Goal: Transaction & Acquisition: Purchase product/service

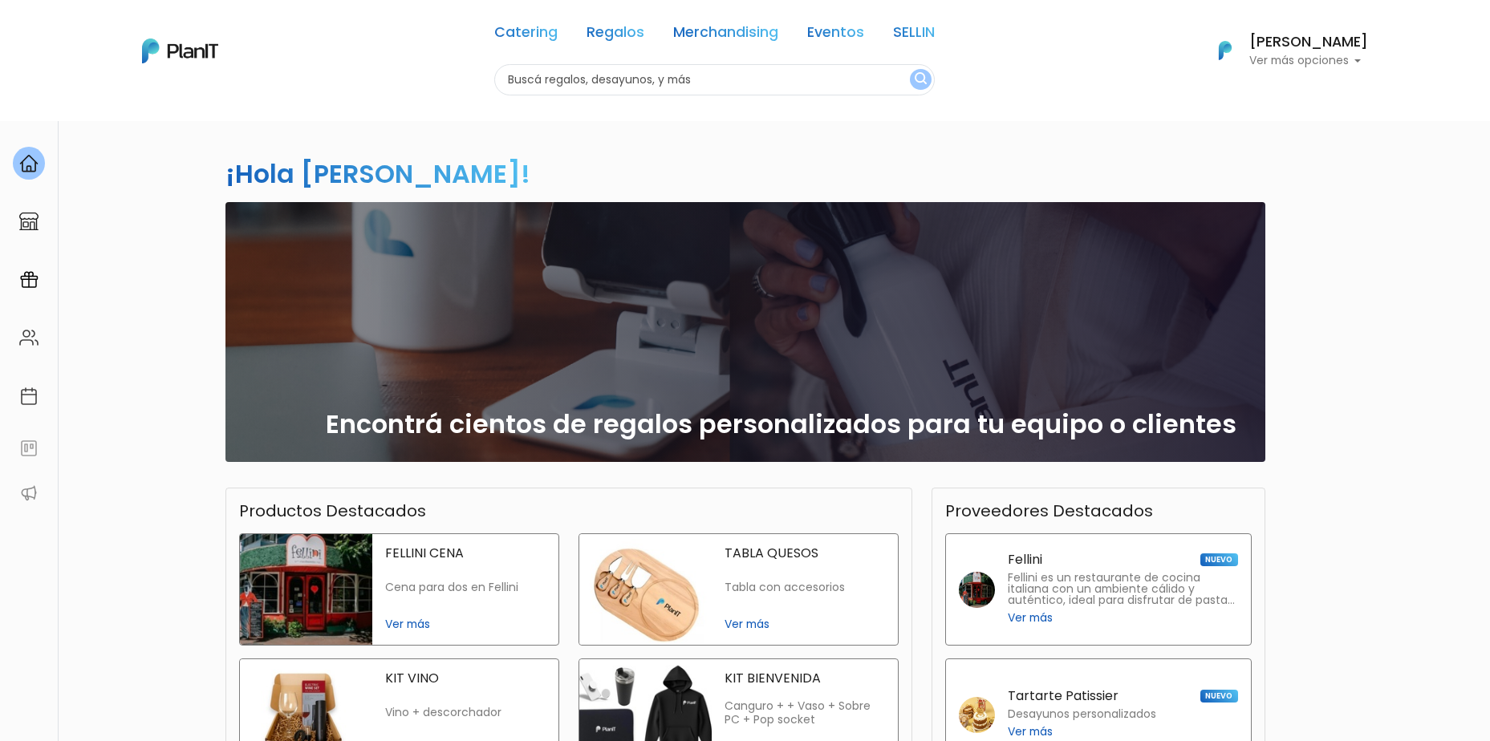
click at [594, 79] on input "text" at bounding box center [714, 79] width 440 height 31
type input "plantas"
click at [921, 84] on img "submit" at bounding box center [920, 79] width 12 height 15
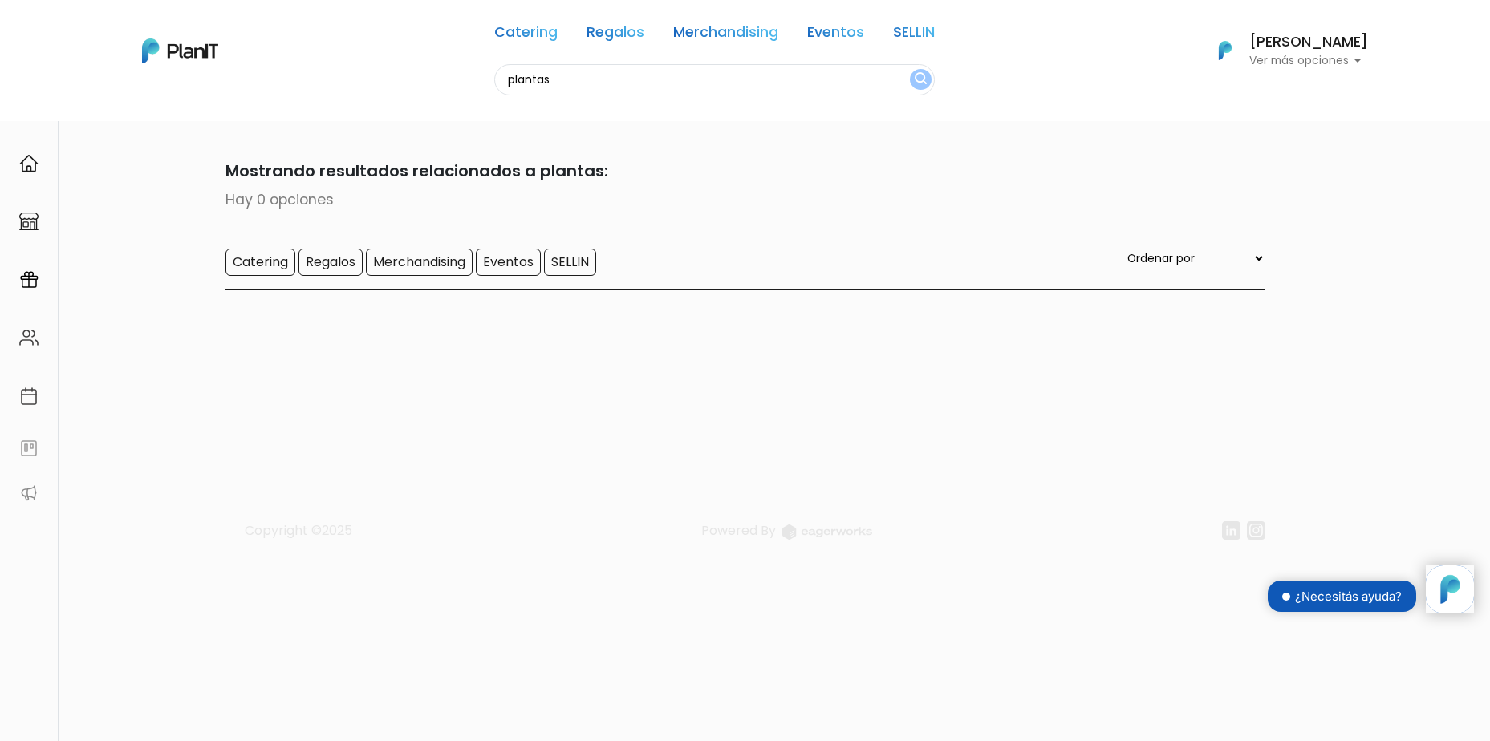
click at [635, 79] on input "plantas" at bounding box center [714, 79] width 440 height 31
click at [610, 40] on link "Regalos" at bounding box center [615, 35] width 58 height 19
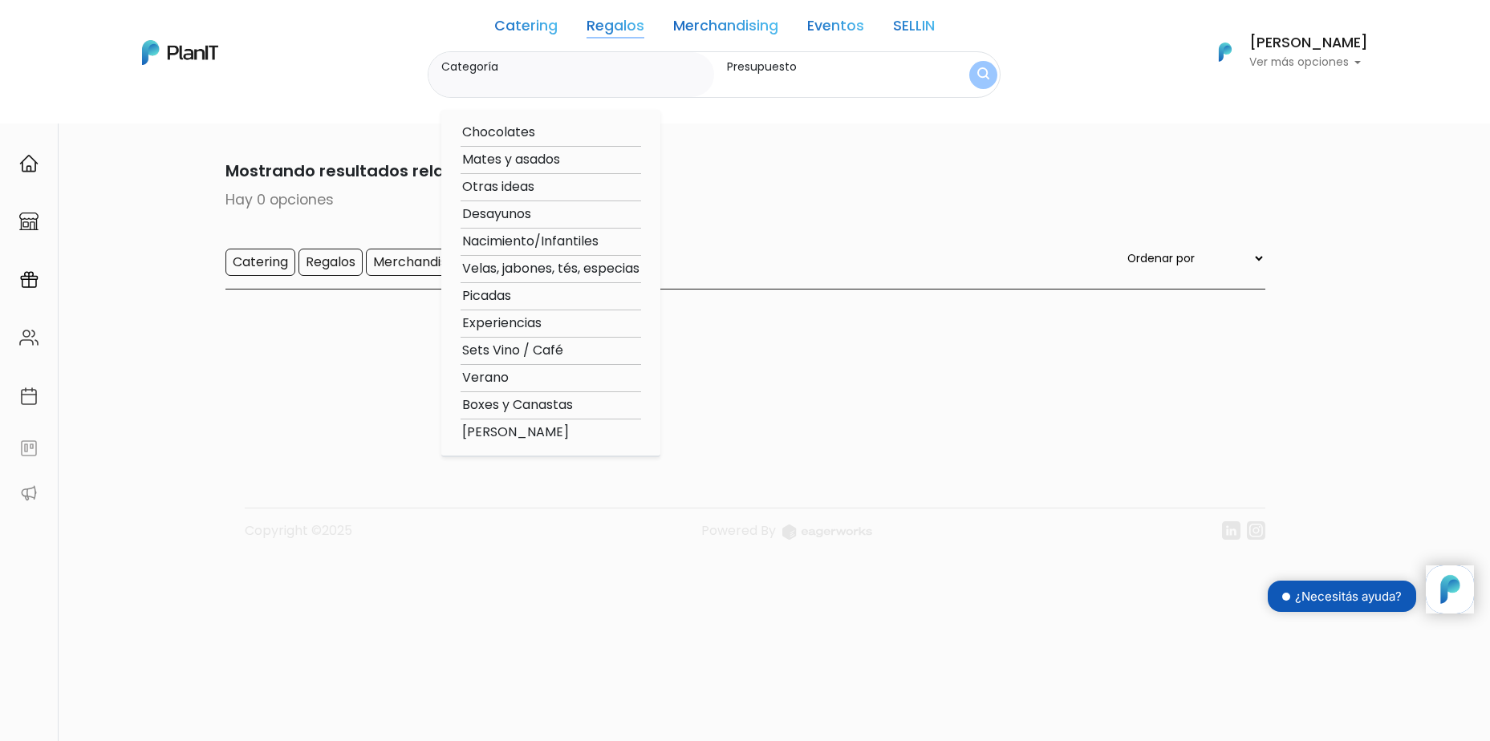
click at [509, 266] on option "Velas, jabones, tés, especias" at bounding box center [550, 269] width 180 height 20
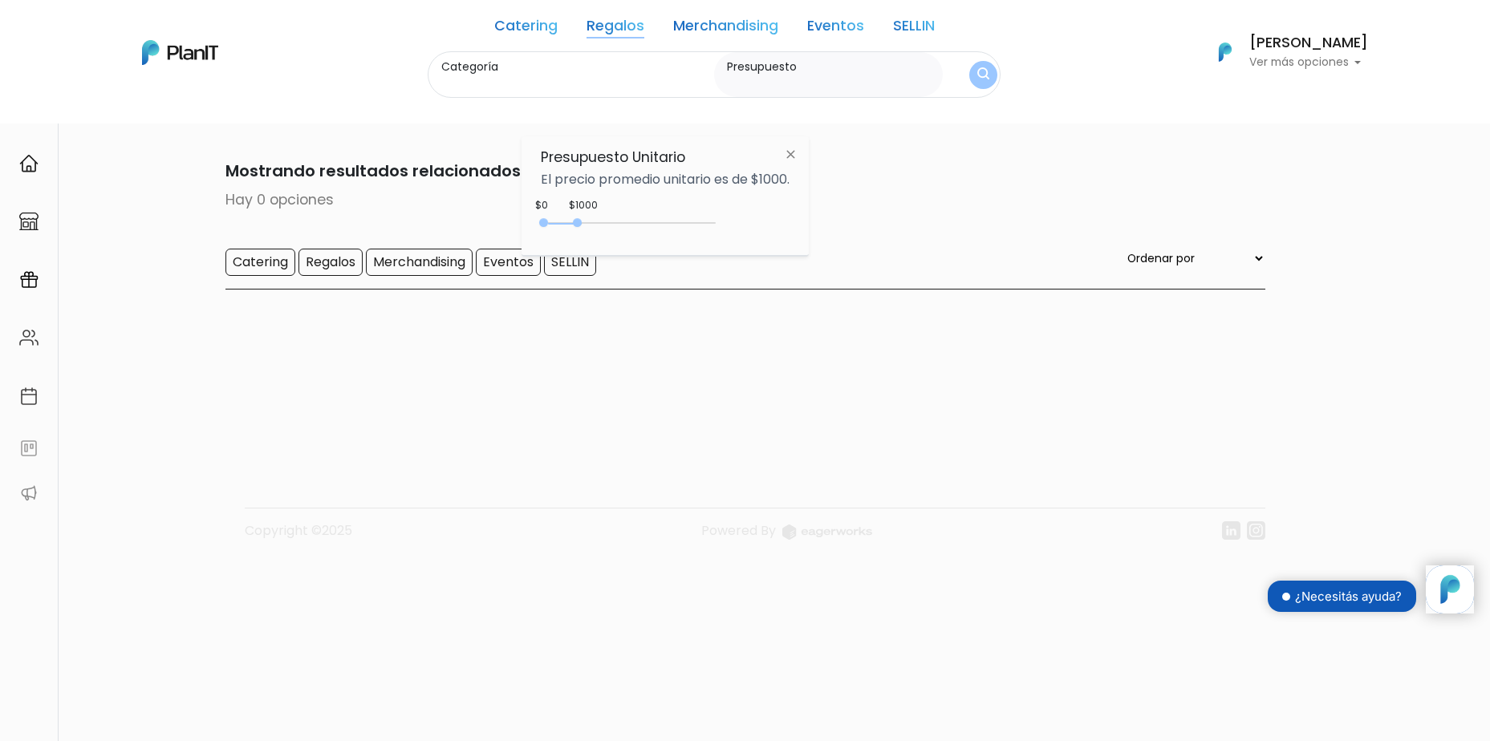
type input "Velas, jabones, tés, especias"
type input "$0 - $1000"
click at [991, 78] on button "submit" at bounding box center [983, 75] width 28 height 28
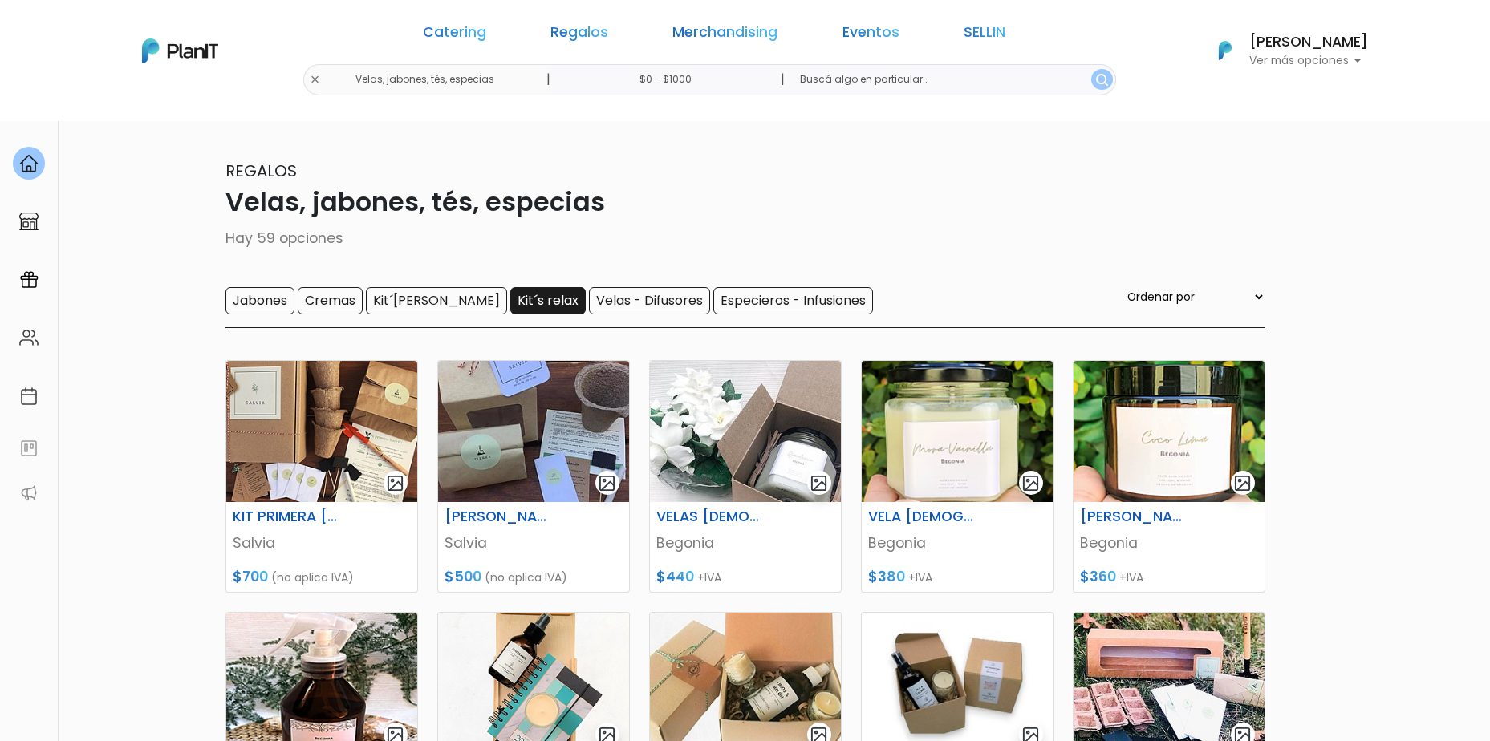
click at [510, 308] on input "Kit´s relax" at bounding box center [547, 300] width 75 height 27
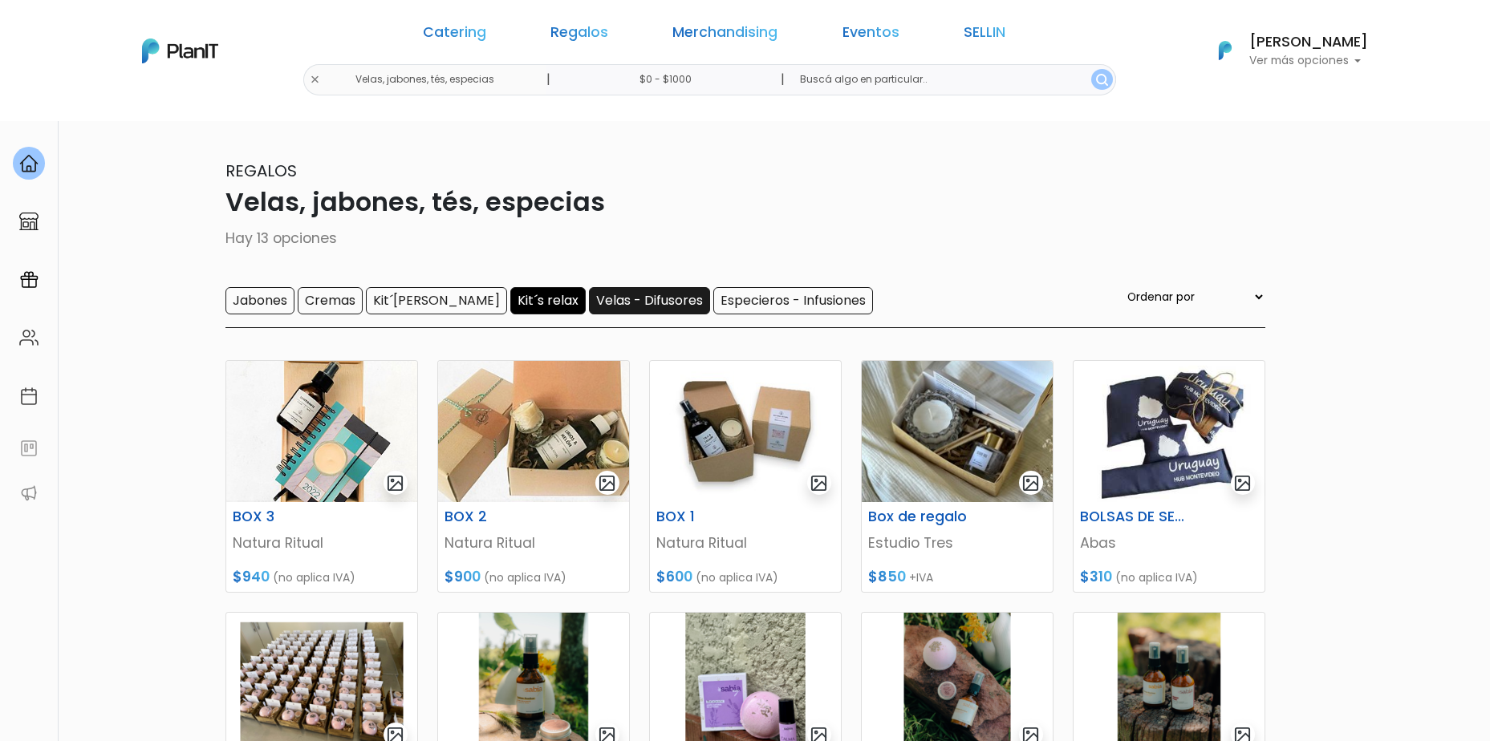
click at [605, 308] on input "Velas - Difusores" at bounding box center [649, 300] width 121 height 27
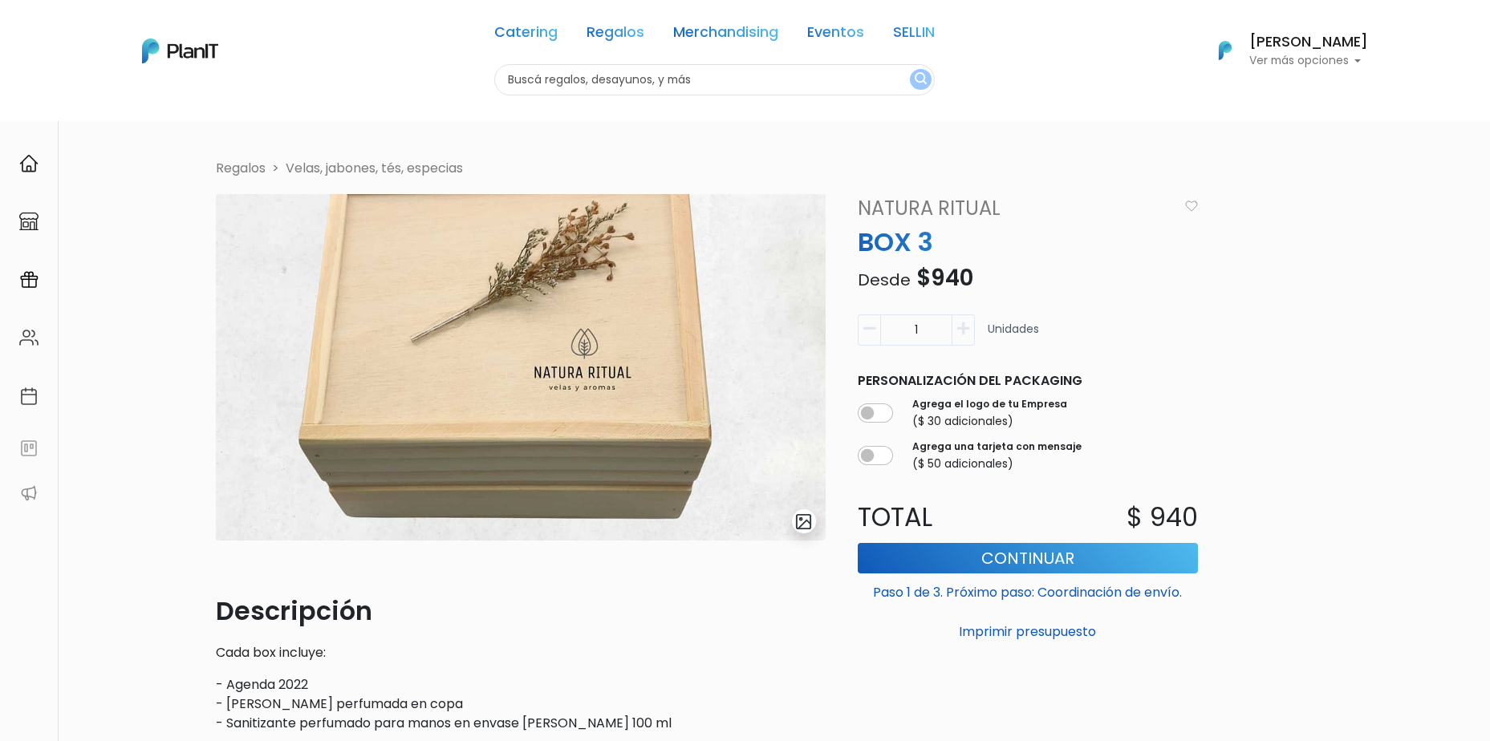
click at [594, 310] on img at bounding box center [521, 367] width 610 height 347
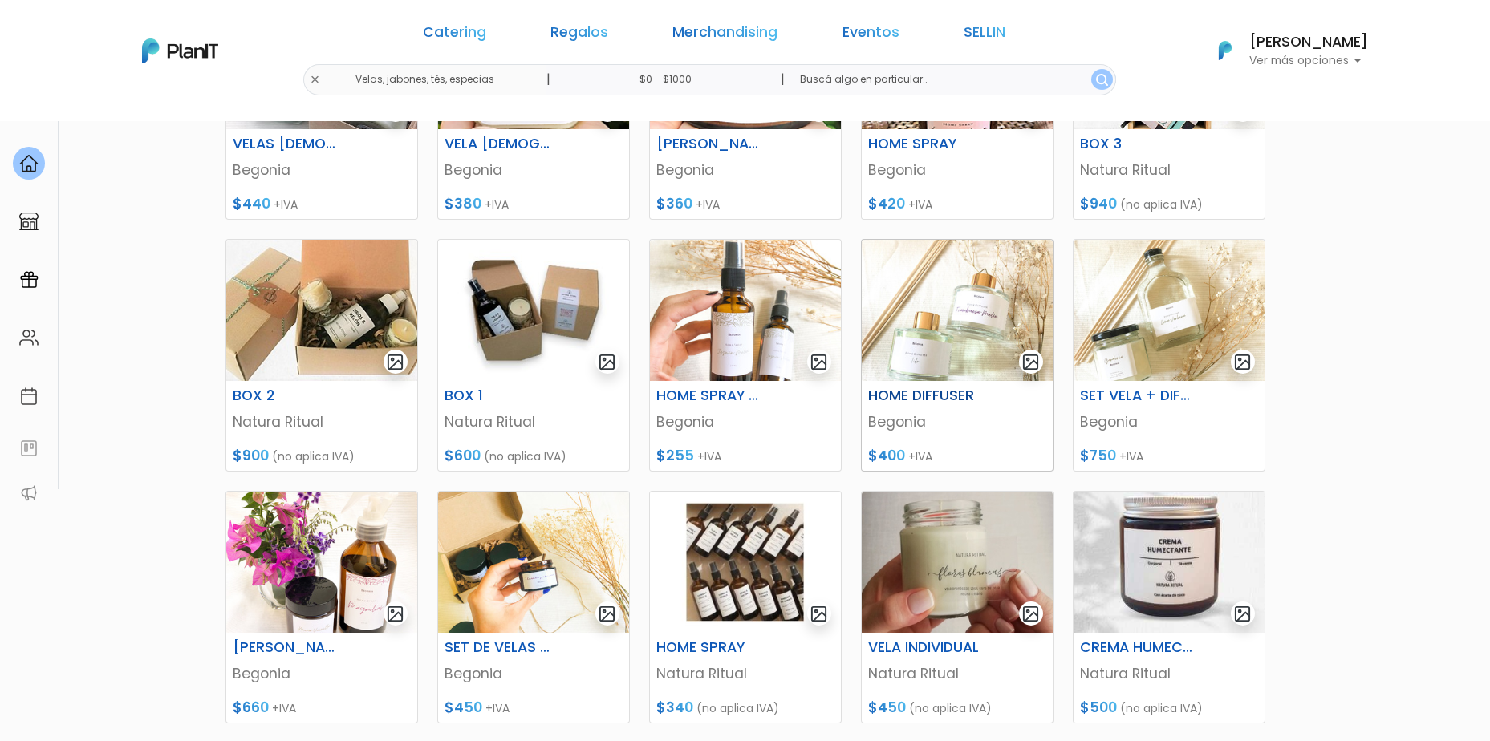
scroll to position [401, 0]
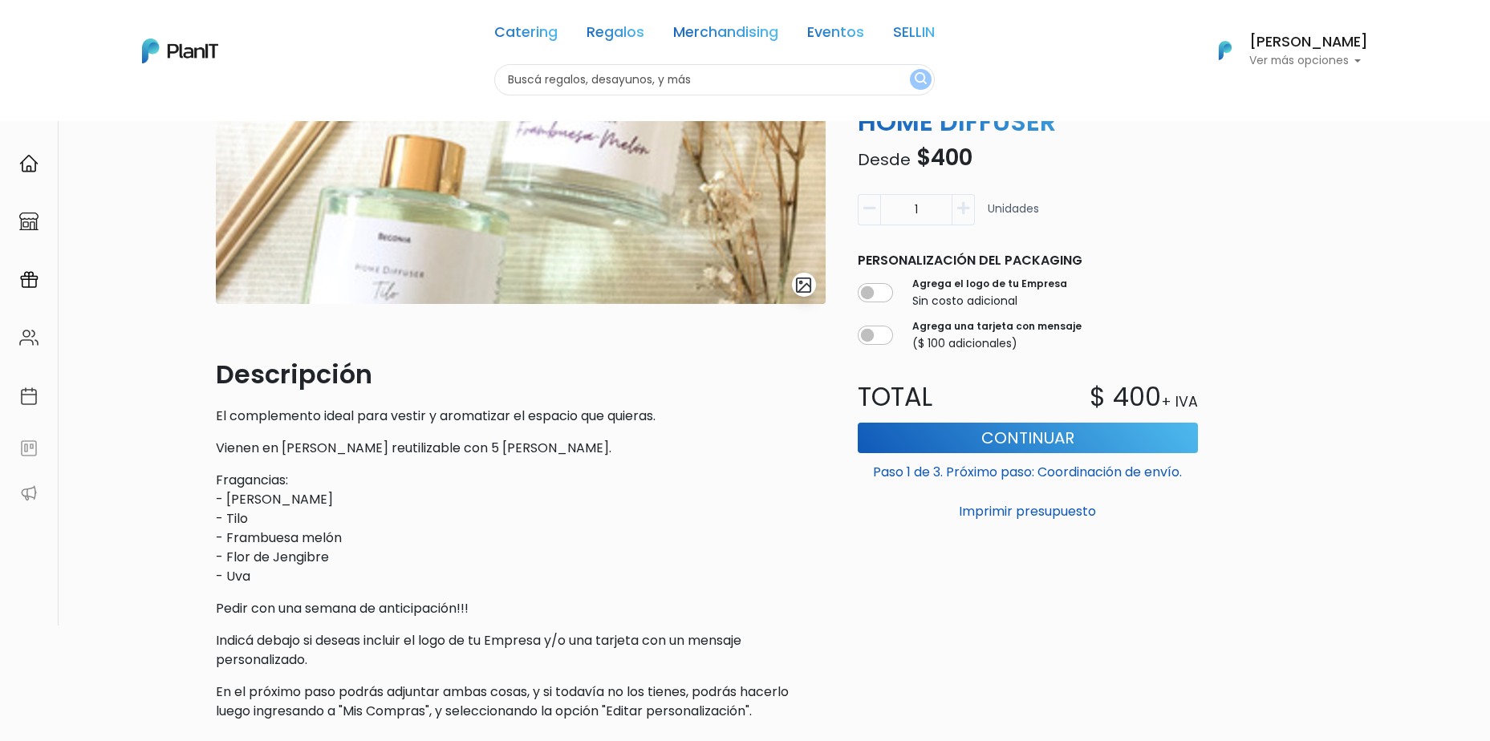
scroll to position [241, 0]
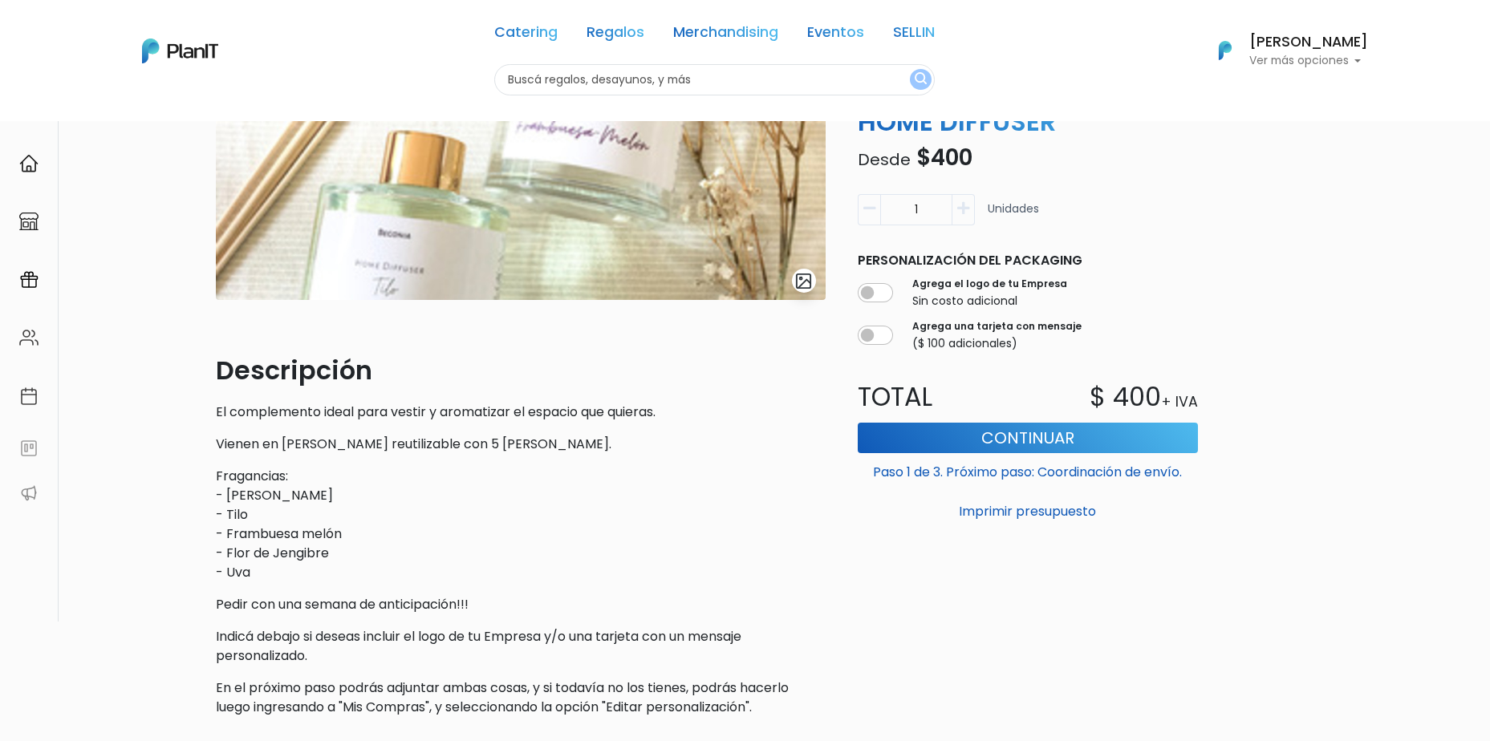
click at [908, 213] on input "1" at bounding box center [916, 209] width 72 height 31
type input "26"
click at [1143, 206] on div "26 Unidades" at bounding box center [1027, 216] width 340 height 44
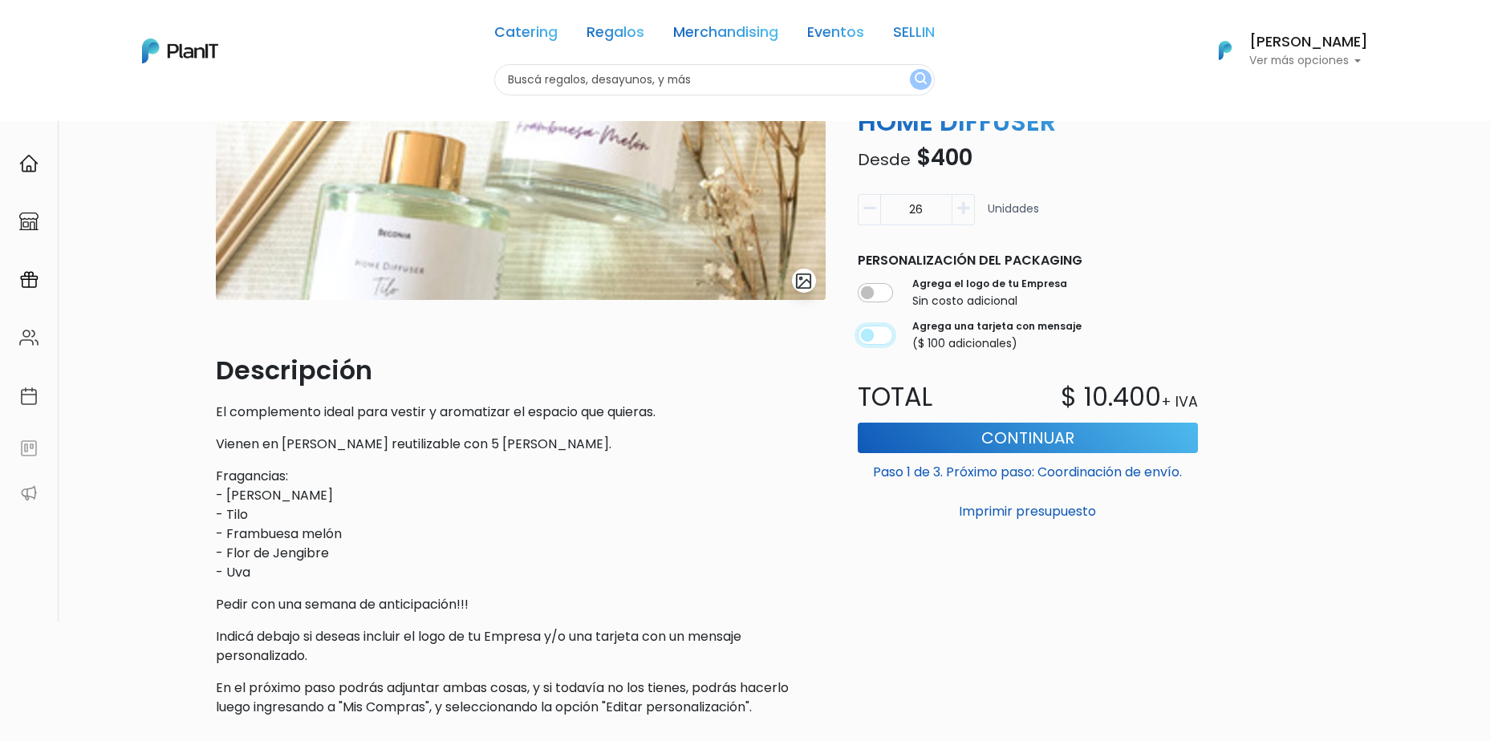
click at [879, 339] on input "checkbox" at bounding box center [874, 335] width 35 height 19
checkbox input "true"
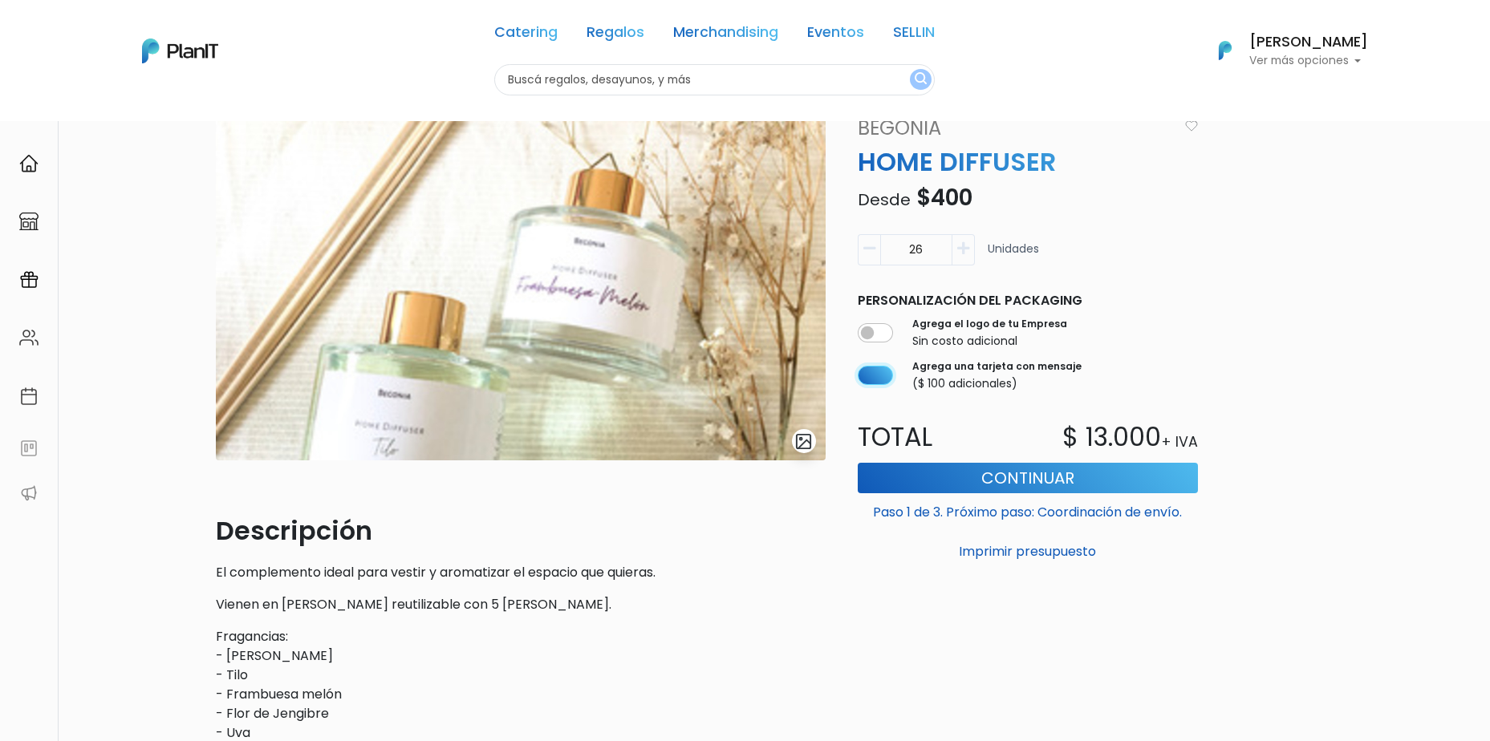
scroll to position [0, 0]
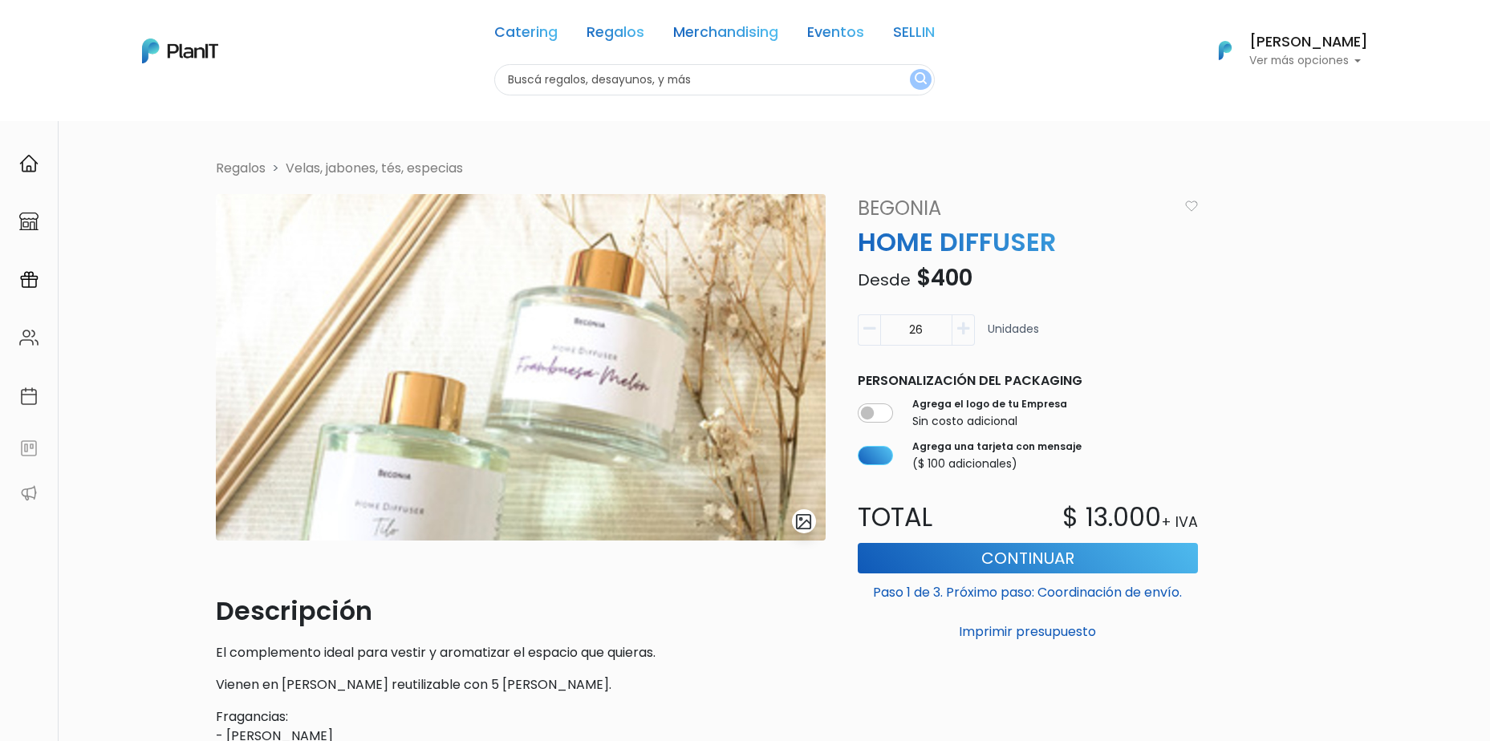
drag, startPoint x: 320, startPoint y: 0, endPoint x: 1300, endPoint y: 26, distance: 980.6
click at [1132, 45] on div "Catering Regalos Merchandising Eventos SELLIN Catering Regalos Merchandising Ev…" at bounding box center [744, 50] width 1283 height 89
